Goal: Check status: Check status

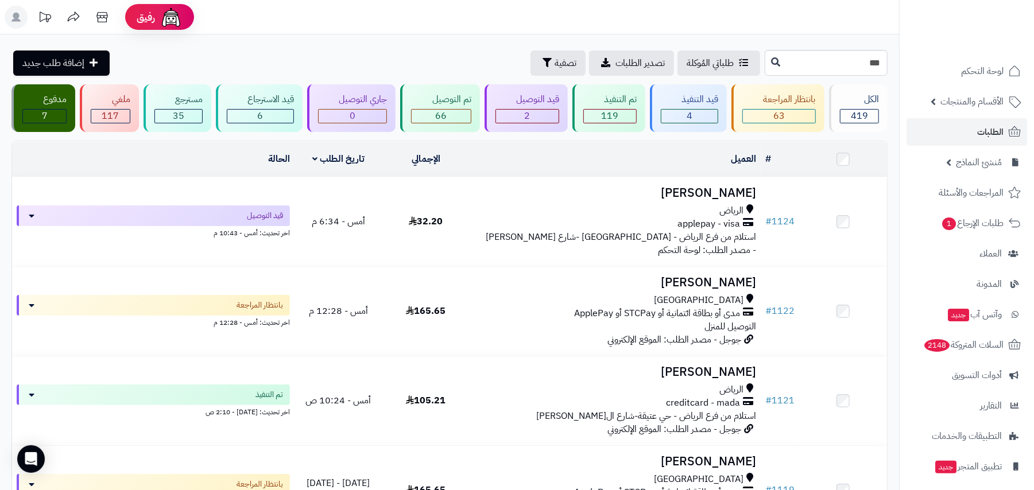
type input "***"
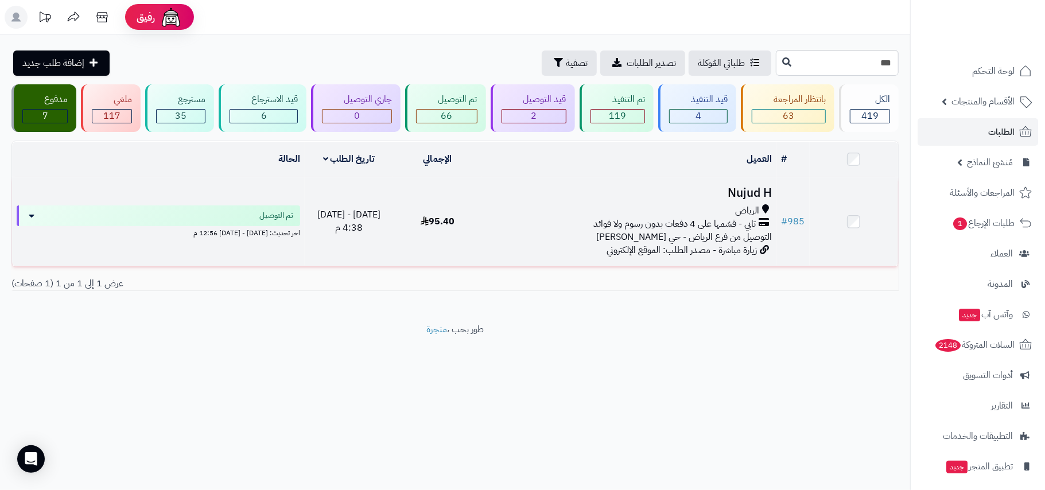
click at [666, 226] on span "تابي - قسّمها على 4 دفعات بدون رسوم ولا فوائد" at bounding box center [675, 224] width 162 height 13
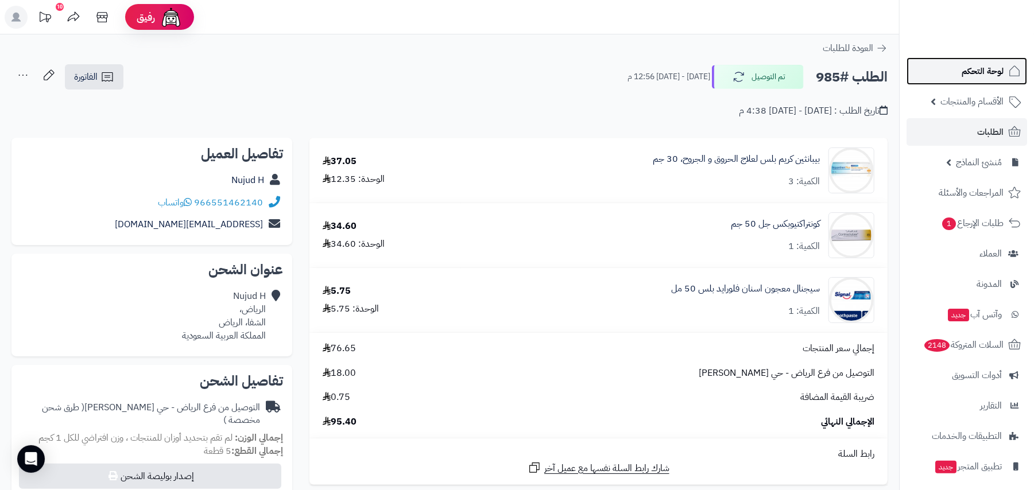
click at [983, 67] on span "لوحة التحكم" at bounding box center [982, 71] width 42 height 16
